Goal: Task Accomplishment & Management: Complete application form

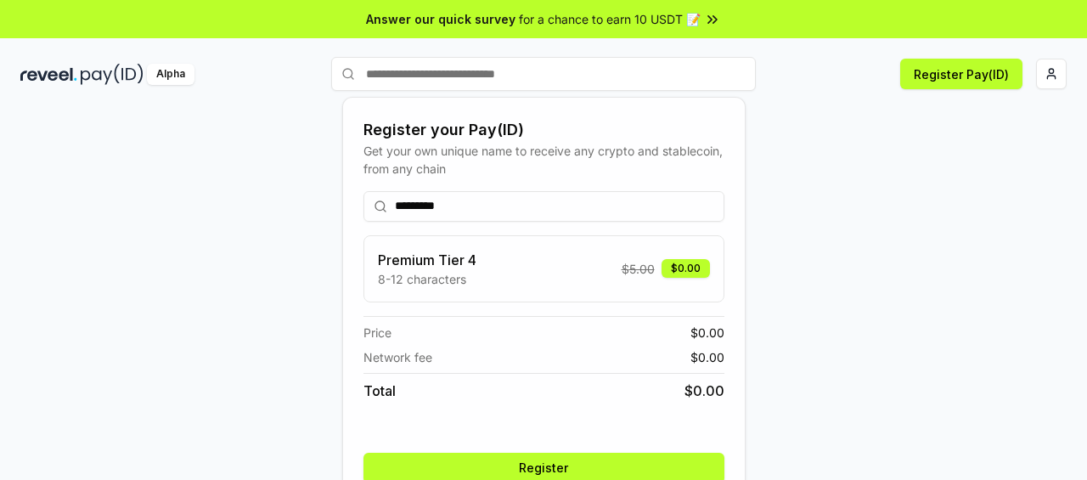
type input "*********"
click at [530, 264] on div "Premium Tier 4 8-12 characters $ 5.00 $0.00" at bounding box center [544, 269] width 332 height 38
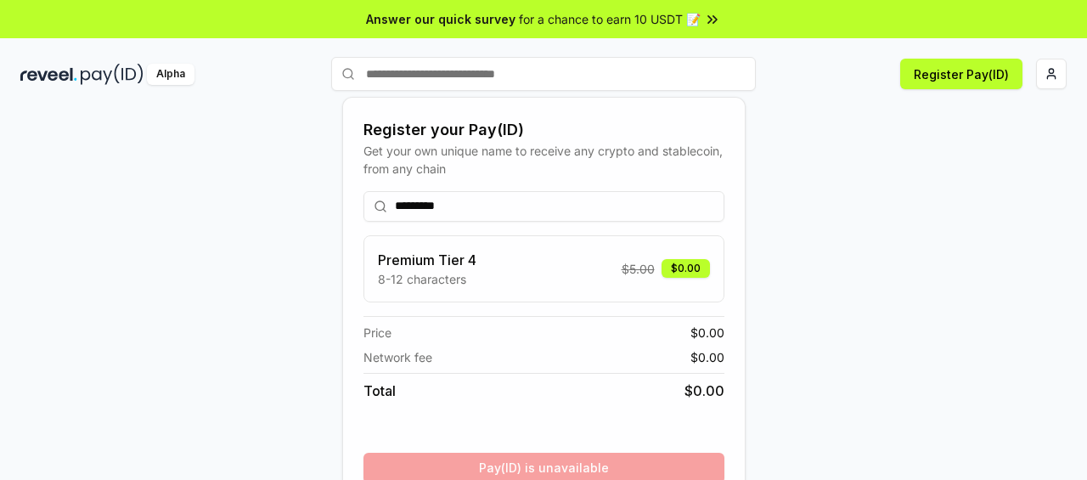
drag, startPoint x: 1086, startPoint y: 259, endPoint x: 1086, endPoint y: 293, distance: 34.0
click at [1086, 293] on div "Register your Pay(ID) Get your own unique name to receive any crypto and stable…" at bounding box center [543, 312] width 1087 height 432
click at [911, 211] on div "Register your Pay(ID) Get your own unique name to receive any crypto and stable…" at bounding box center [543, 329] width 1047 height 398
click at [567, 279] on div "Premium Tier 4 8-12 characters $ 5.00 $0.00" at bounding box center [544, 269] width 332 height 38
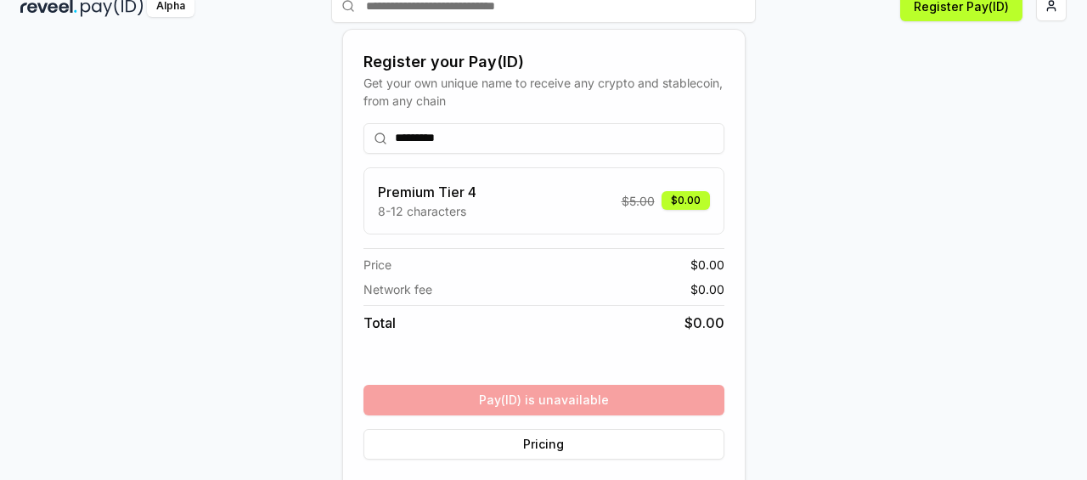
scroll to position [82, 0]
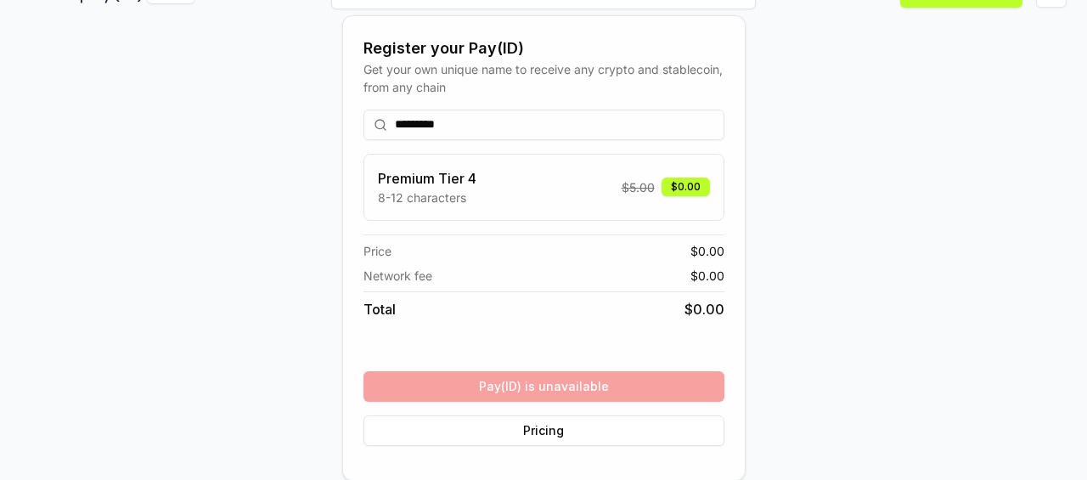
click at [533, 380] on div "********* Premium Tier 4 8-12 characters $ 5.00 $0.00 Price $ 0.00 Network fee …" at bounding box center [544, 278] width 361 height 364
click at [900, 223] on div "Register your Pay(ID) Get your own unique name to receive any crypto and stable…" at bounding box center [543, 247] width 1047 height 398
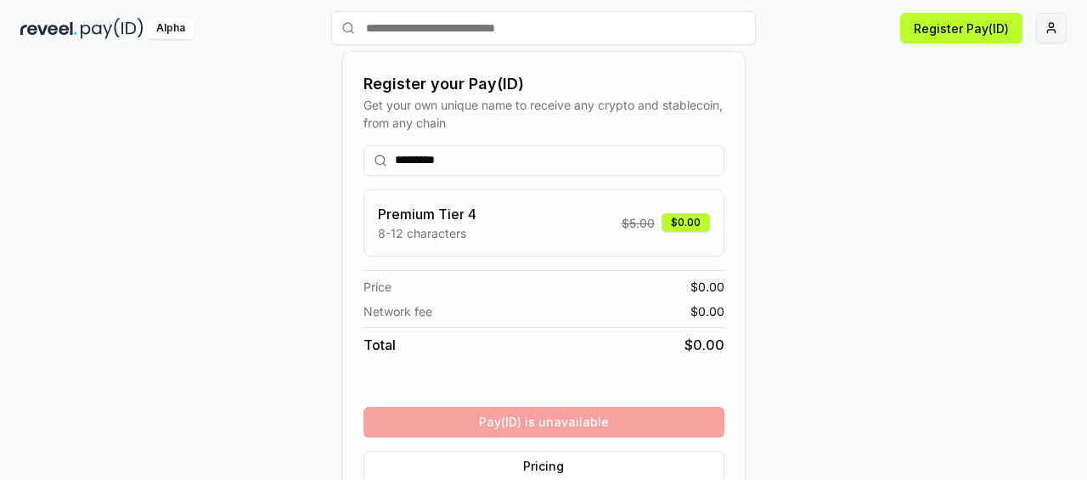
click at [1047, 31] on html "Answer our quick survey for a chance to earn 10 USDT 📝 Alpha Register Pay(ID) R…" at bounding box center [543, 240] width 1087 height 480
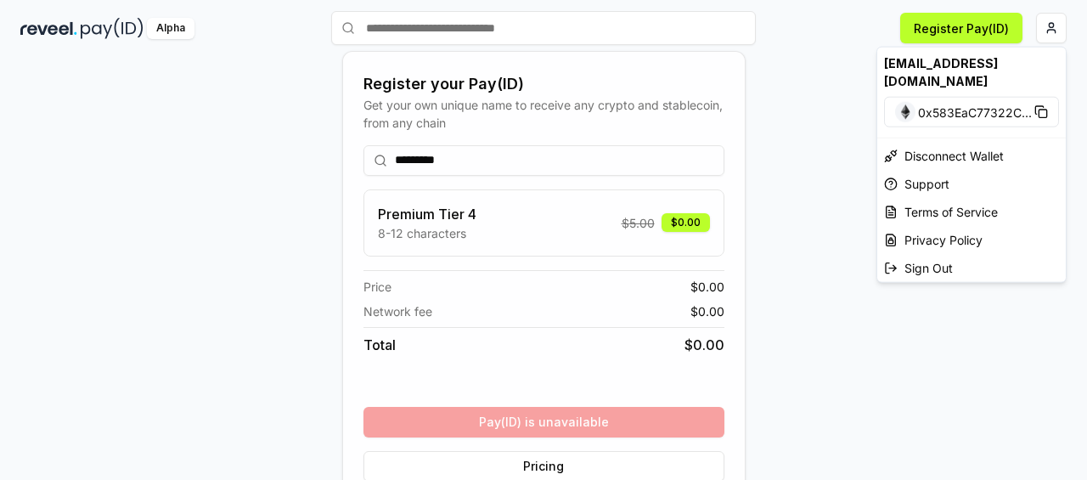
click at [951, 33] on html "Answer our quick survey for a chance to earn 10 USDT 📝 Alpha Register Pay(ID) R…" at bounding box center [543, 240] width 1087 height 480
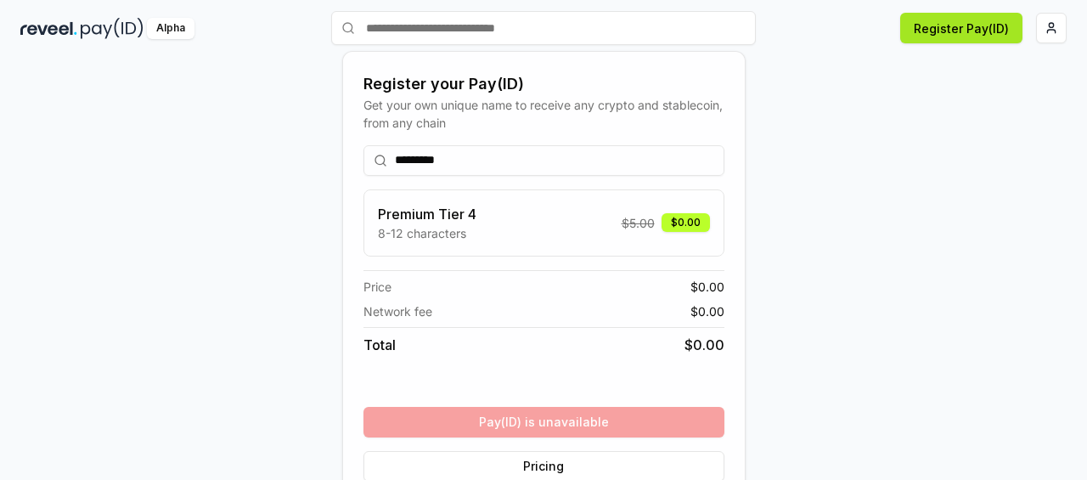
click at [937, 23] on button "Register Pay(ID)" at bounding box center [961, 28] width 122 height 31
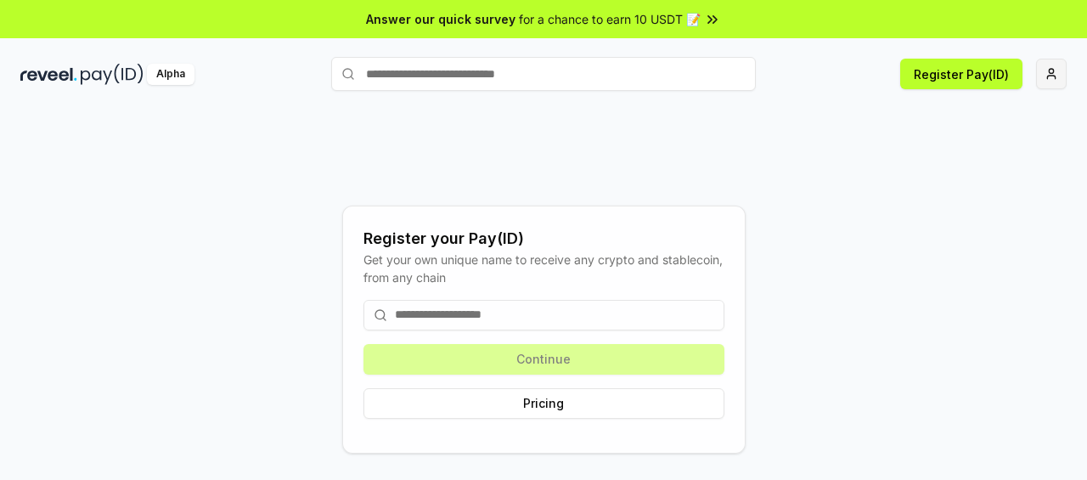
click at [1052, 67] on html "Answer our quick survey for a chance to earn 10 USDT 📝 Alpha Register Pay(ID) R…" at bounding box center [543, 240] width 1087 height 480
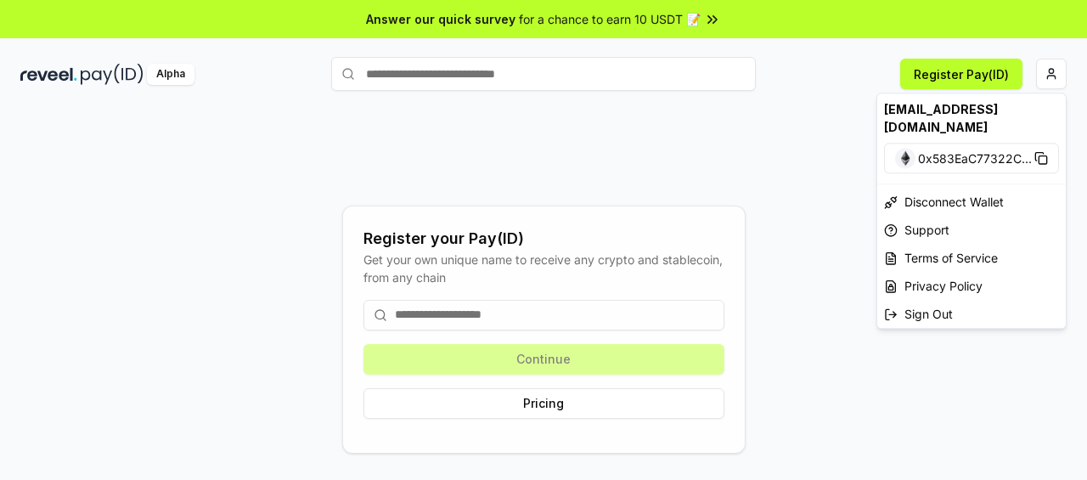
click at [535, 310] on html "Answer our quick survey for a chance to earn 10 USDT 📝 Alpha Register Pay(ID) R…" at bounding box center [543, 240] width 1087 height 480
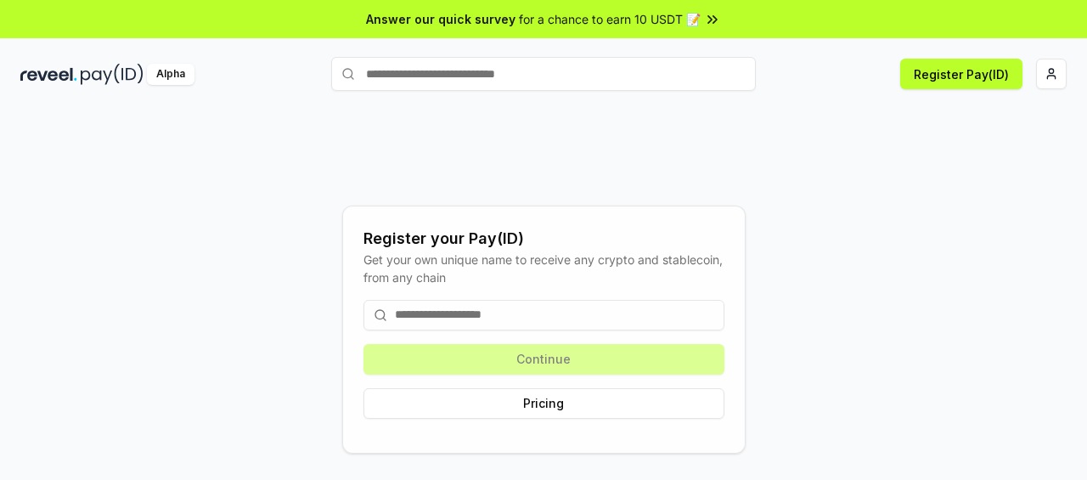
click at [535, 313] on input at bounding box center [544, 315] width 361 height 31
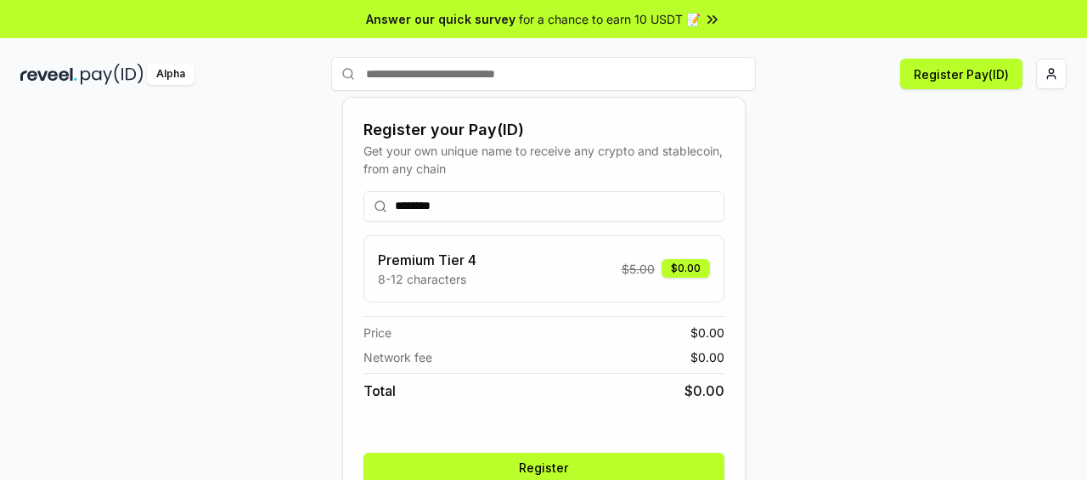
type input "********"
click at [533, 459] on button "Register" at bounding box center [544, 468] width 361 height 31
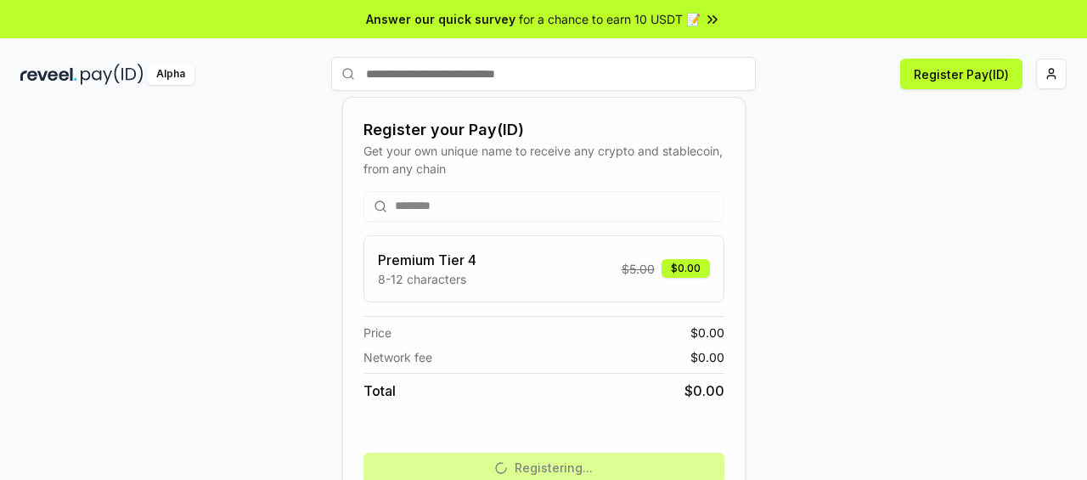
click at [852, 234] on div "Register your Pay(ID) Get your own unique name to receive any crypto and stable…" at bounding box center [543, 329] width 1047 height 398
drag, startPoint x: 956, startPoint y: 200, endPoint x: 944, endPoint y: 207, distance: 14.4
click at [956, 200] on div "Register your Pay(ID) Get your own unique name to receive any crypto and stable…" at bounding box center [543, 329] width 1047 height 398
click at [834, 297] on div "Register your Pay(ID) Get your own unique name to receive any crypto and stable…" at bounding box center [543, 329] width 1047 height 398
